Goal: Task Accomplishment & Management: Use online tool/utility

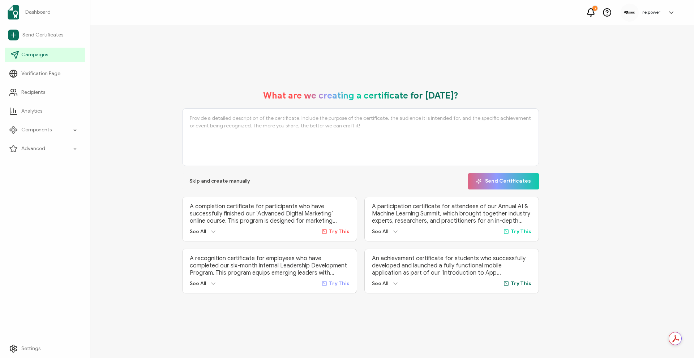
click at [52, 57] on link "Campaigns" at bounding box center [45, 55] width 81 height 14
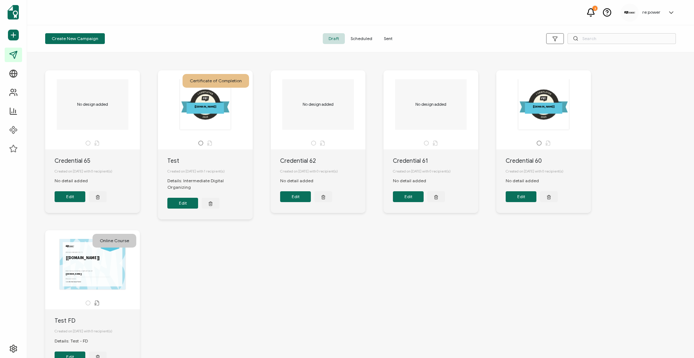
click at [390, 39] on span "Sent" at bounding box center [388, 38] width 20 height 11
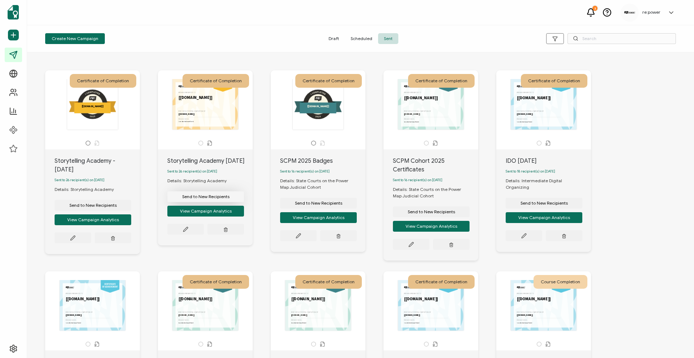
click at [193, 199] on span "Send to New Recipients" at bounding box center [205, 197] width 47 height 4
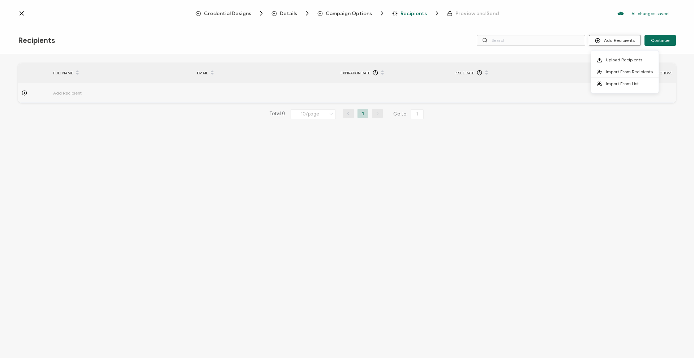
click at [622, 37] on button "Add Recipients" at bounding box center [615, 40] width 52 height 11
click at [607, 42] on button "Add Recipients" at bounding box center [615, 40] width 52 height 11
click at [610, 57] on span "Upload Recipients" at bounding box center [623, 59] width 36 height 5
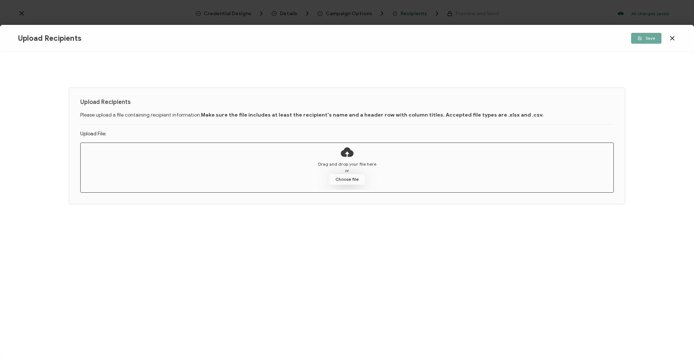
click at [352, 181] on button "Choose file" at bounding box center [347, 179] width 36 height 11
click at [348, 179] on button "Choose file" at bounding box center [347, 179] width 36 height 11
click at [674, 38] on icon at bounding box center [671, 38] width 7 height 7
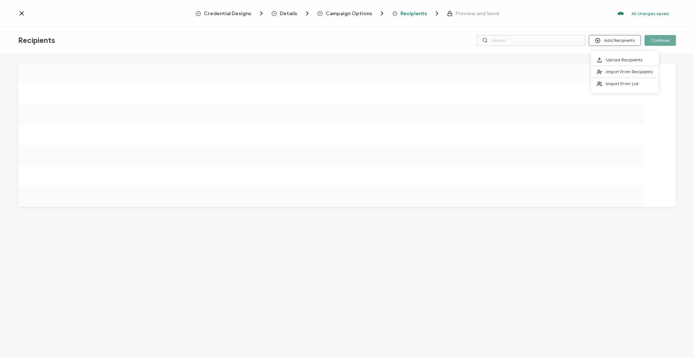
click at [612, 41] on button "Add Recipients" at bounding box center [615, 40] width 52 height 11
click at [613, 60] on span "Upload Recipients" at bounding box center [623, 59] width 36 height 5
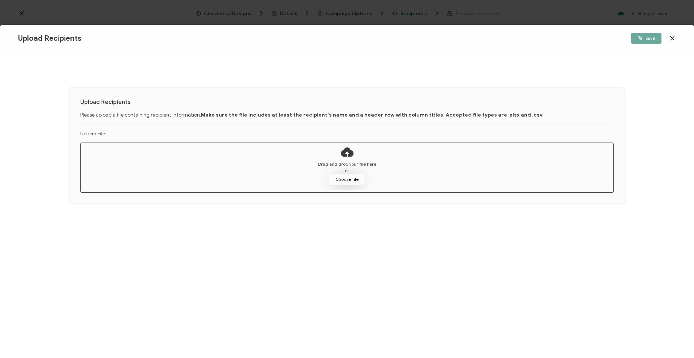
click at [348, 176] on button "Choose file" at bounding box center [347, 179] width 36 height 11
click at [349, 180] on button "Choose file" at bounding box center [347, 179] width 36 height 11
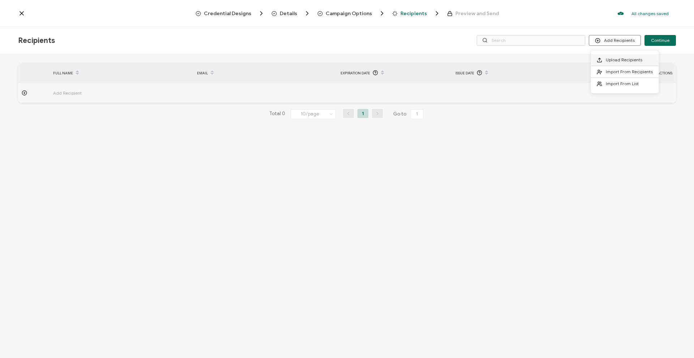
click at [617, 57] on span "Upload Recipients" at bounding box center [623, 59] width 36 height 5
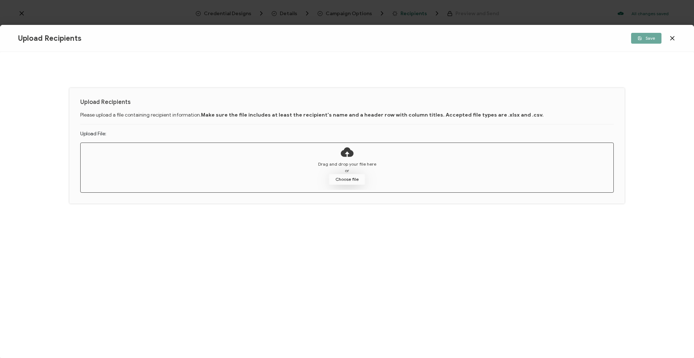
click at [344, 181] on button "Choose file" at bounding box center [347, 179] width 36 height 11
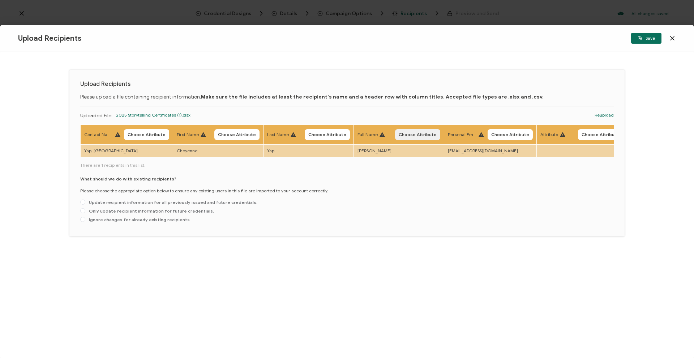
click at [415, 135] on span "Choose Attribute" at bounding box center [417, 135] width 38 height 4
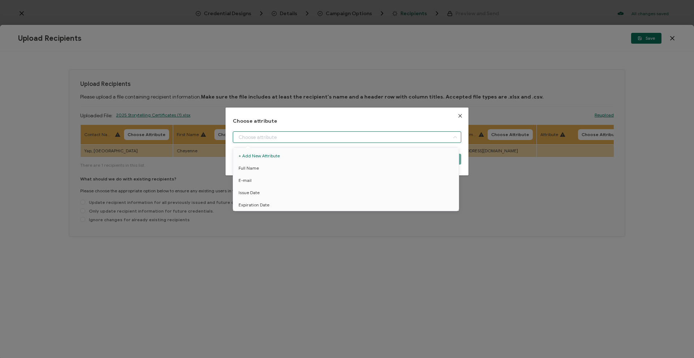
click at [389, 140] on input "dialog" at bounding box center [347, 138] width 228 height 12
click at [361, 169] on li "Full Name" at bounding box center [347, 168] width 232 height 12
type input "Full Name"
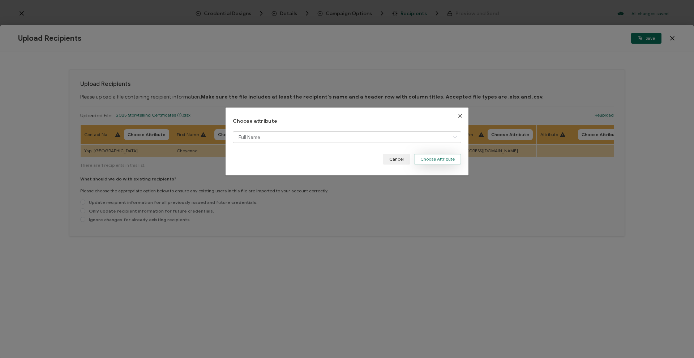
click at [438, 156] on button "Choose Attribute" at bounding box center [437, 159] width 47 height 11
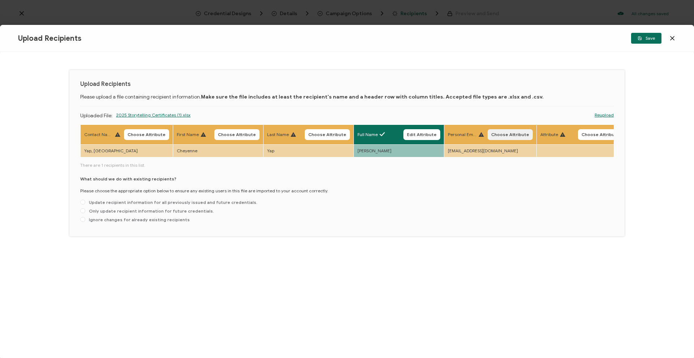
click at [509, 135] on span "Choose Attribute" at bounding box center [510, 135] width 38 height 4
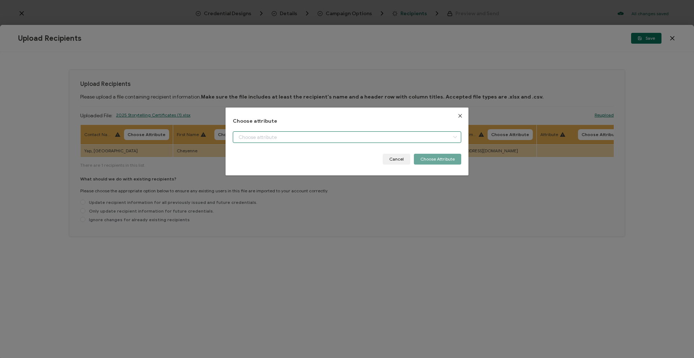
click at [400, 138] on input "dialog" at bounding box center [347, 138] width 228 height 12
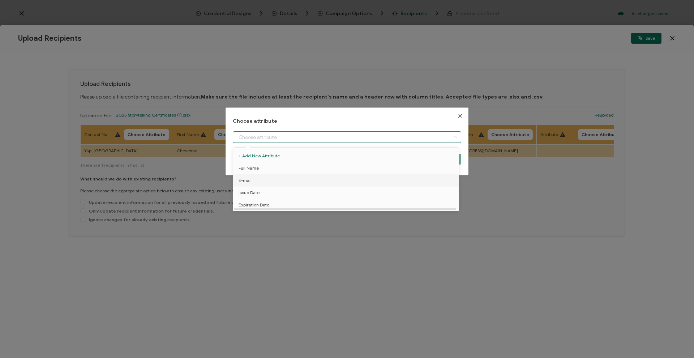
click at [372, 178] on li "E-mail" at bounding box center [347, 180] width 232 height 12
type input "E-mail"
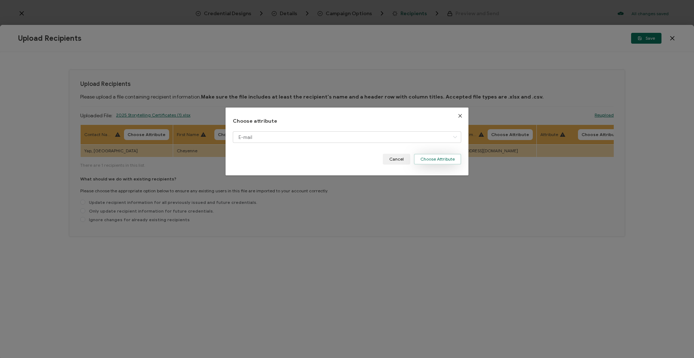
click at [443, 160] on button "Choose Attribute" at bounding box center [437, 159] width 47 height 11
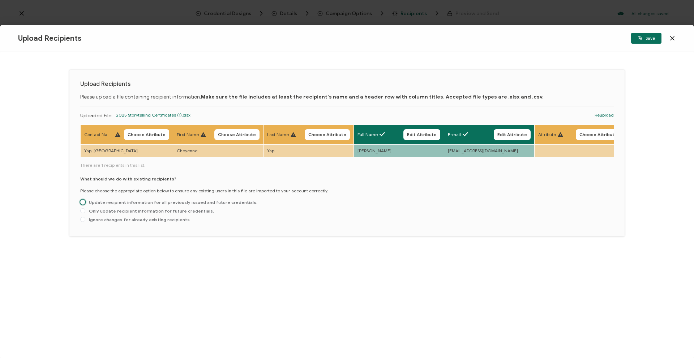
click at [233, 205] on span "Update recipient information for all previously issued and future credentials." at bounding box center [171, 202] width 172 height 5
click at [85, 206] on input "Update recipient information for all previously issued and future credentials." at bounding box center [82, 203] width 5 height 6
radio input "true"
click at [645, 38] on span "Save" at bounding box center [645, 38] width 17 height 4
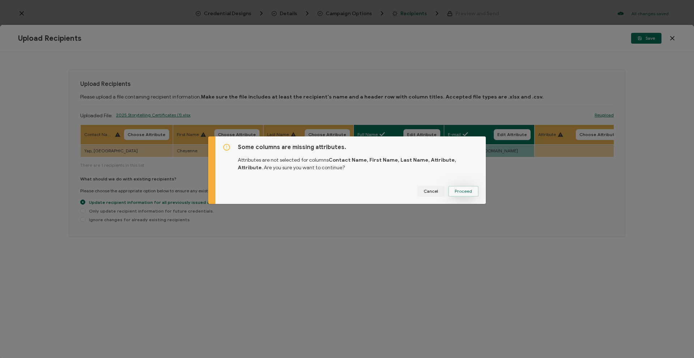
click at [469, 189] on span "Proceed" at bounding box center [462, 191] width 17 height 4
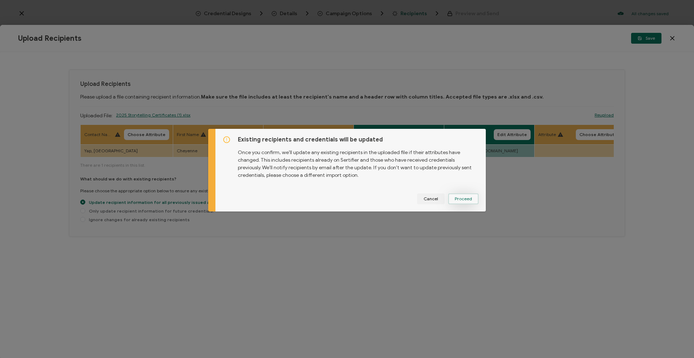
click at [469, 194] on button "Proceed" at bounding box center [463, 199] width 30 height 11
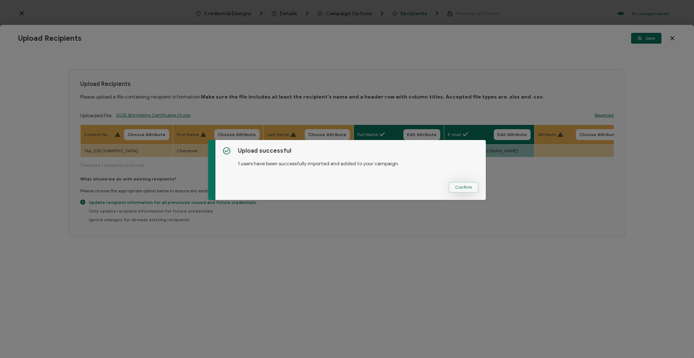
click at [467, 189] on span "Confirm" at bounding box center [463, 187] width 17 height 4
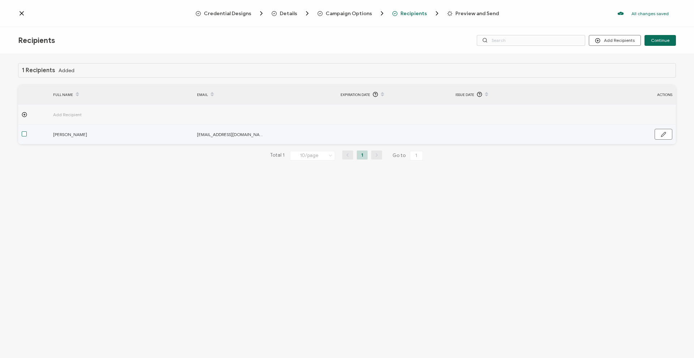
click at [24, 135] on span at bounding box center [24, 134] width 5 height 5
click at [27, 132] on input "checkbox" at bounding box center [27, 132] width 0 height 0
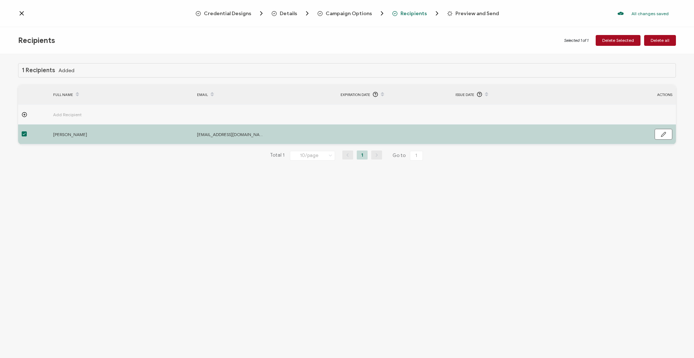
click at [25, 135] on span at bounding box center [24, 134] width 5 height 5
click at [27, 132] on input "checkbox" at bounding box center [27, 132] width 0 height 0
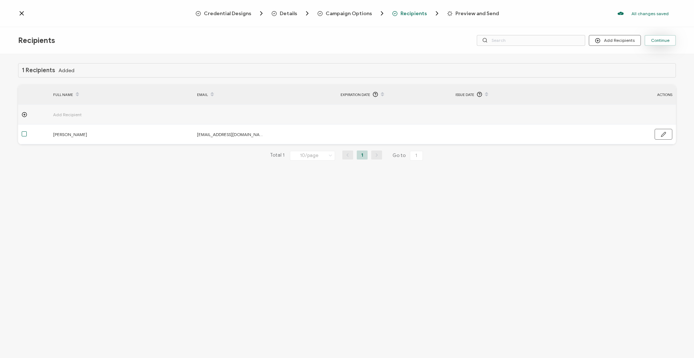
click at [671, 40] on button "Continue" at bounding box center [659, 40] width 31 height 11
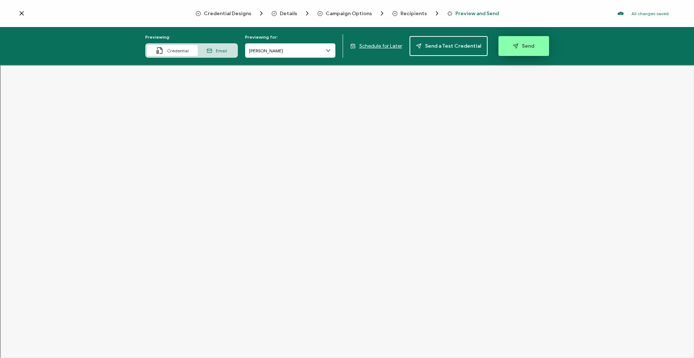
click at [516, 44] on span "Send" at bounding box center [523, 45] width 21 height 5
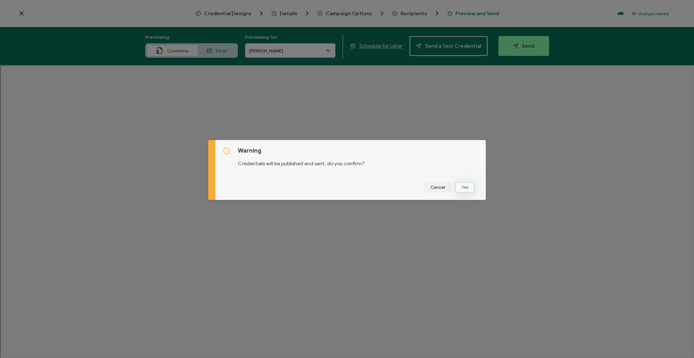
click at [465, 190] on button "Yes" at bounding box center [465, 187] width 20 height 11
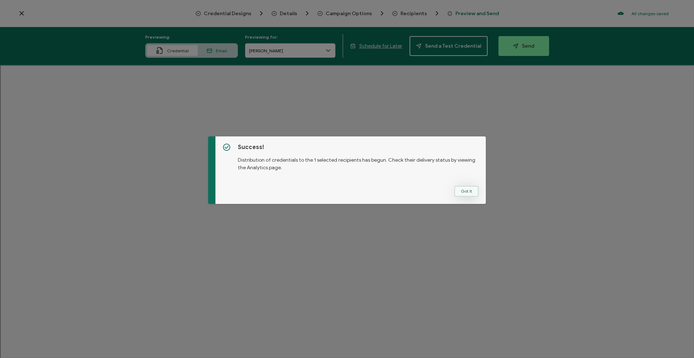
click at [461, 195] on button "Got It" at bounding box center [466, 191] width 24 height 11
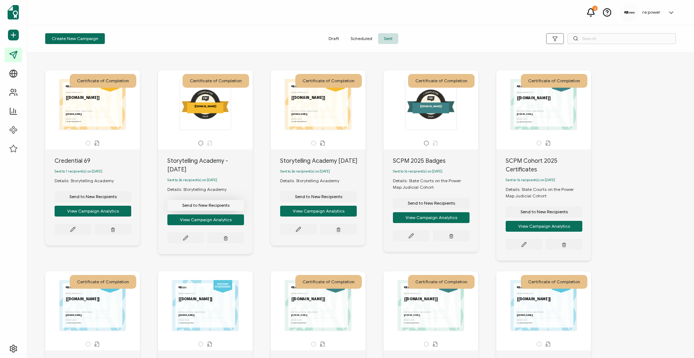
click at [202, 206] on span "Send to New Recipients" at bounding box center [205, 205] width 47 height 4
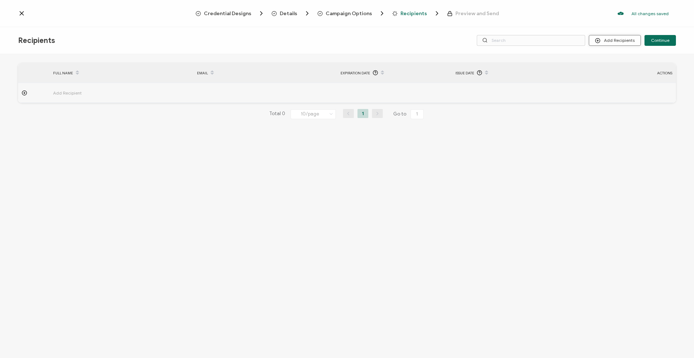
click at [610, 36] on button "Add Recipients" at bounding box center [615, 40] width 52 height 11
click at [603, 59] on span at bounding box center [600, 60] width 9 height 6
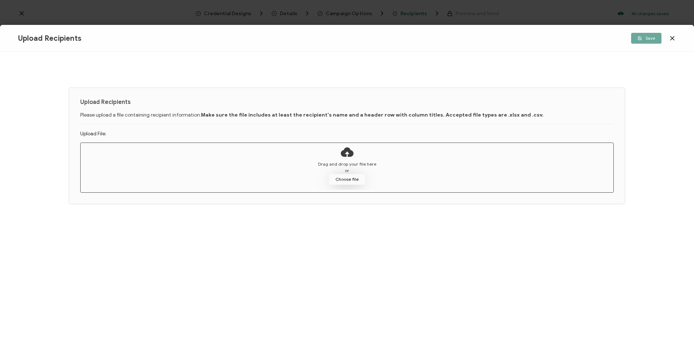
click at [347, 181] on button "Choose file" at bounding box center [347, 179] width 36 height 11
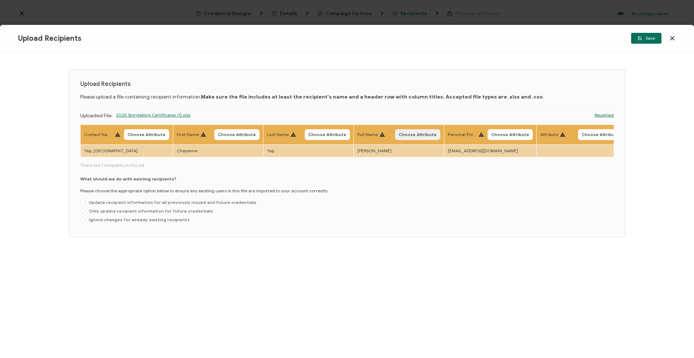
click at [411, 136] on span "Choose Attribute" at bounding box center [417, 135] width 38 height 4
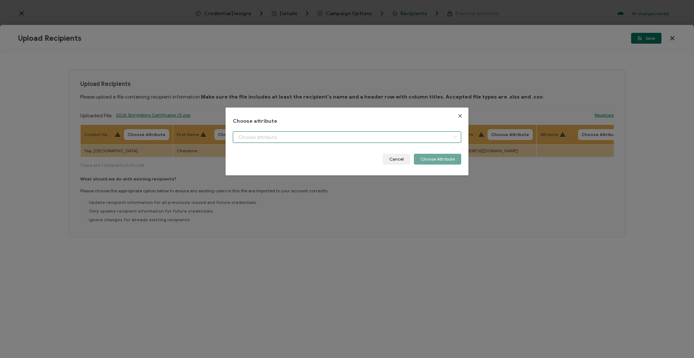
click at [396, 134] on input "dialog" at bounding box center [347, 138] width 228 height 12
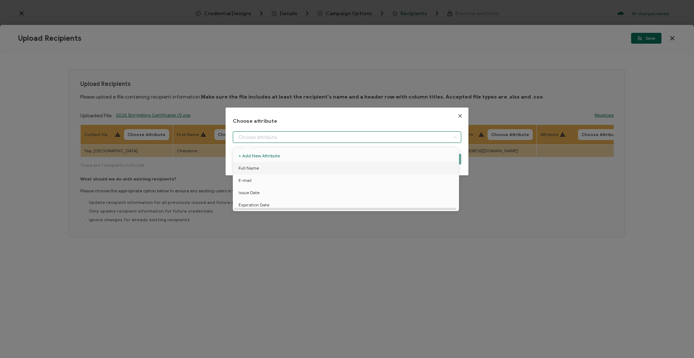
click at [310, 172] on li "Full Name" at bounding box center [347, 168] width 232 height 12
type input "Full Name"
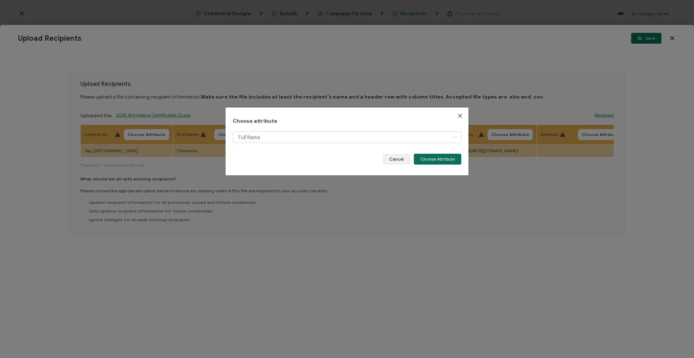
click at [436, 165] on div "Choose attribute Full Name Cancel Choose Attribute" at bounding box center [346, 142] width 243 height 68
click at [436, 162] on button "Choose Attribute" at bounding box center [437, 159] width 47 height 11
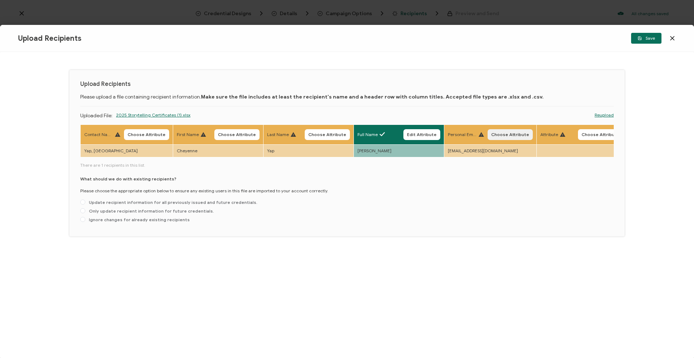
click at [501, 133] on span "Choose Attribute" at bounding box center [510, 135] width 38 height 4
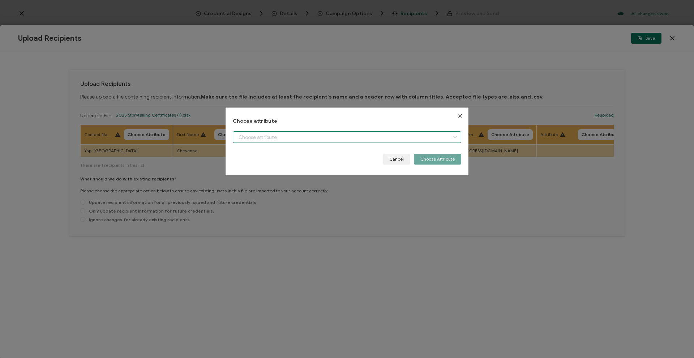
click at [390, 137] on input "dialog" at bounding box center [347, 138] width 228 height 12
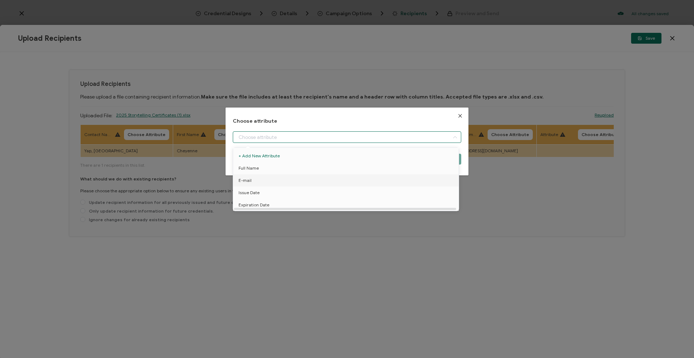
click at [345, 179] on li "E-mail" at bounding box center [347, 180] width 232 height 12
type input "E-mail"
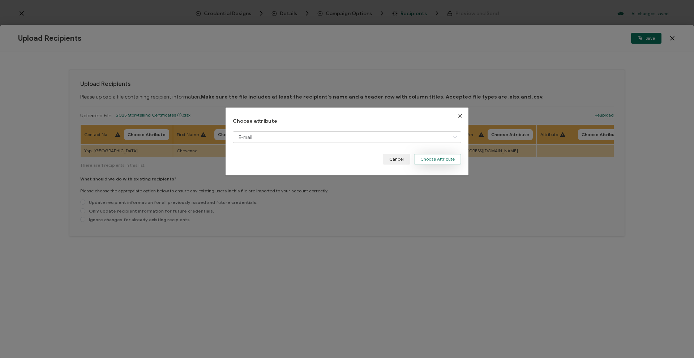
click at [439, 162] on button "Choose Attribute" at bounding box center [437, 159] width 47 height 11
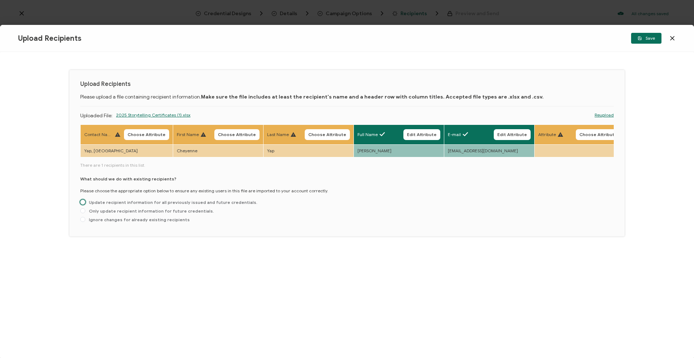
click at [214, 202] on span "Update recipient information for all previously issued and future credentials." at bounding box center [171, 202] width 172 height 5
click at [85, 202] on input "Update recipient information for all previously issued and future credentials." at bounding box center [82, 203] width 5 height 6
radio input "true"
click at [641, 42] on button "Save" at bounding box center [646, 38] width 30 height 11
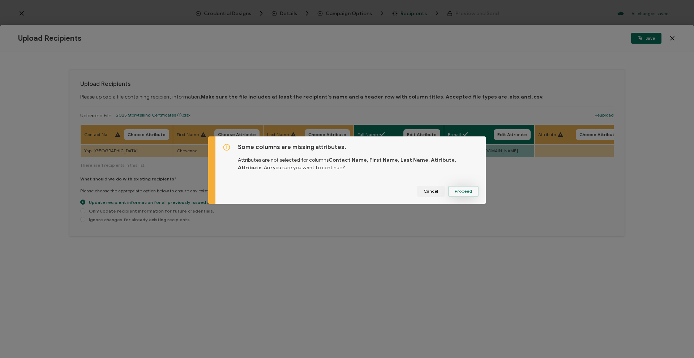
click at [460, 192] on span "Proceed" at bounding box center [462, 191] width 17 height 4
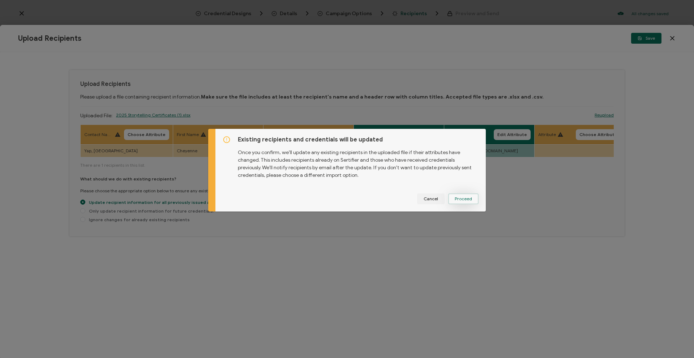
click at [459, 201] on span "Proceed" at bounding box center [462, 199] width 17 height 4
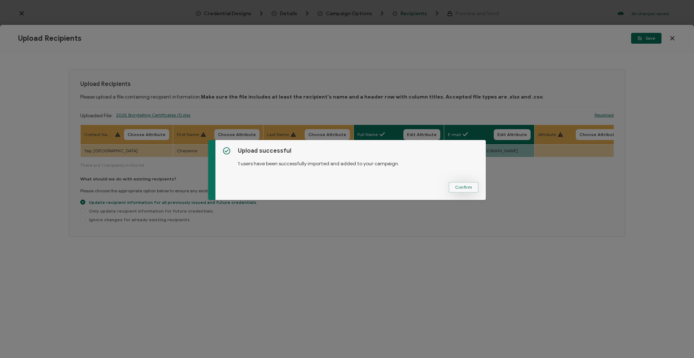
click at [457, 186] on span "Confirm" at bounding box center [463, 187] width 17 height 4
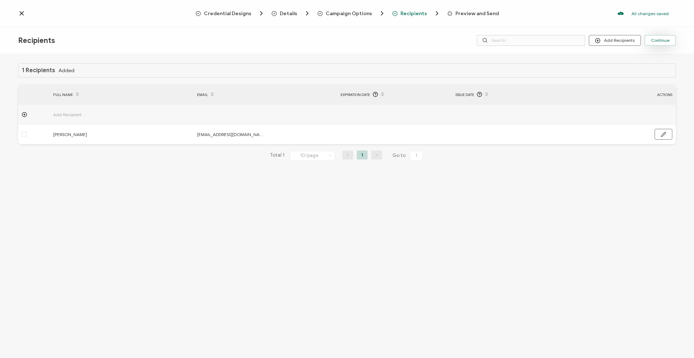
click at [673, 41] on button "Continue" at bounding box center [659, 40] width 31 height 11
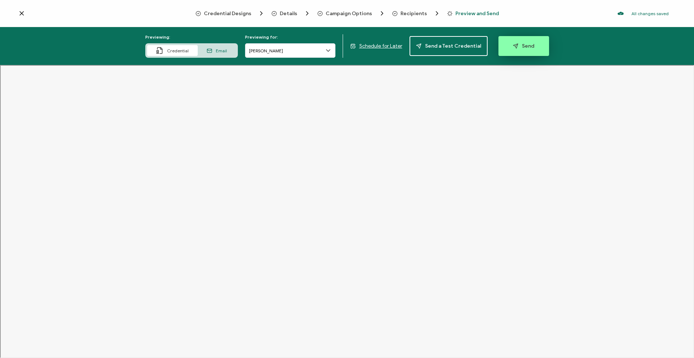
click at [528, 49] on span "Send" at bounding box center [523, 45] width 21 height 5
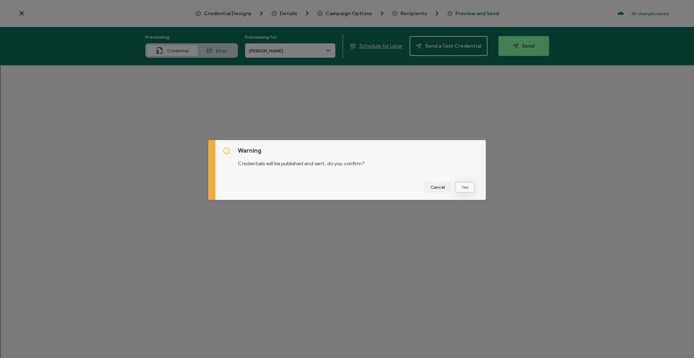
click at [467, 188] on button "Yes" at bounding box center [465, 187] width 20 height 11
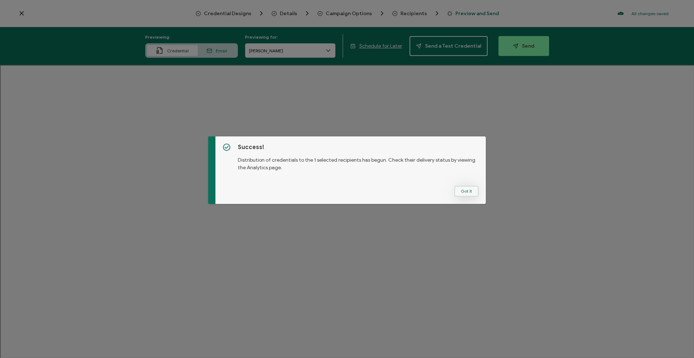
click at [465, 196] on button "Got It" at bounding box center [466, 191] width 24 height 11
